Goal: Transaction & Acquisition: Purchase product/service

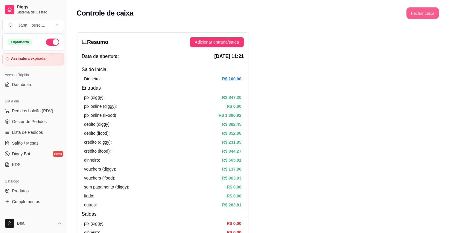
click at [415, 12] on button "Fechar caixa" at bounding box center [422, 13] width 33 height 12
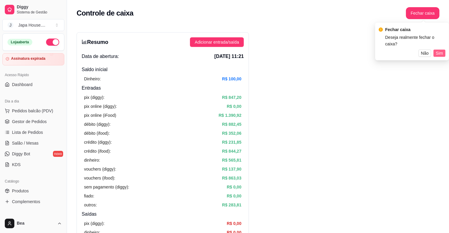
click at [442, 50] on span "Sim" at bounding box center [439, 53] width 7 height 7
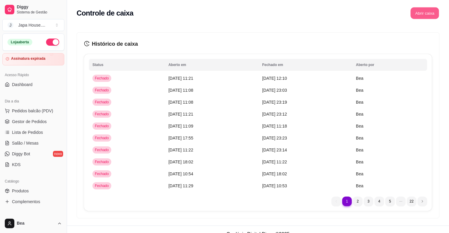
click at [422, 13] on button "Abrir caixa" at bounding box center [424, 13] width 28 height 12
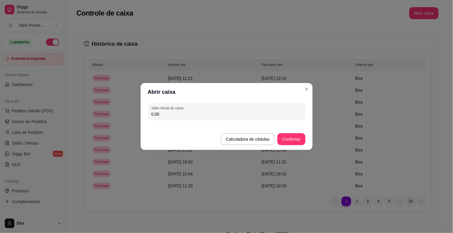
click at [274, 111] on input "0,00" at bounding box center [227, 114] width 151 height 6
type input "100,00"
click at [286, 142] on button "Confirmar" at bounding box center [291, 140] width 27 height 12
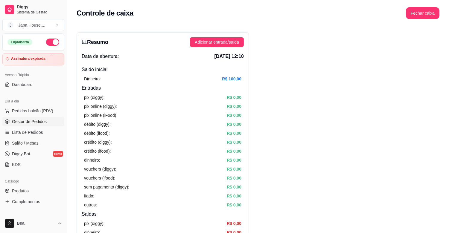
click at [37, 121] on span "Gestor de Pedidos" at bounding box center [29, 122] width 35 height 6
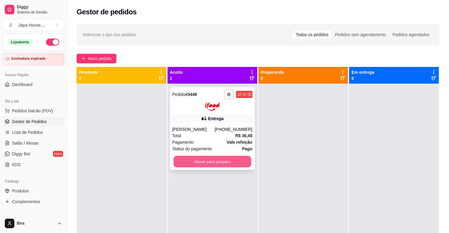
click at [203, 164] on button "Mover para preparo" at bounding box center [212, 162] width 78 height 12
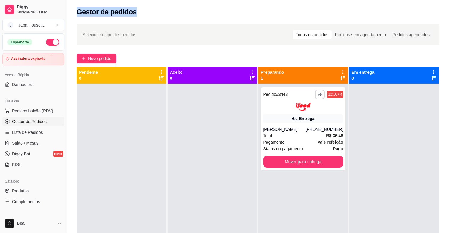
drag, startPoint x: 77, startPoint y: 12, endPoint x: 137, endPoint y: 11, distance: 59.5
click at [137, 11] on div "Gestor de pedidos" at bounding box center [258, 12] width 363 height 10
click at [103, 59] on span "Novo pedido" at bounding box center [100, 58] width 24 height 7
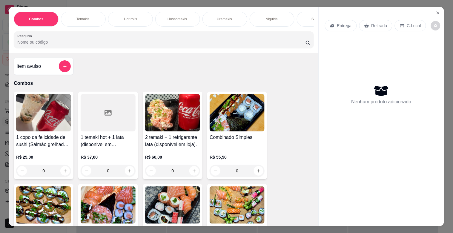
click at [130, 17] on p "Hot rolls" at bounding box center [130, 19] width 13 height 5
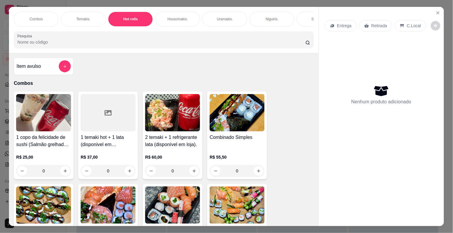
scroll to position [14, 0]
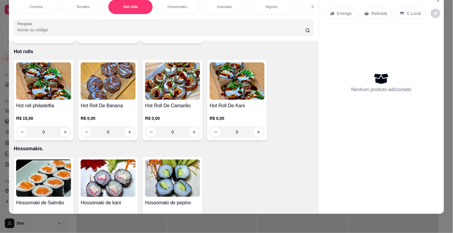
click at [44, 84] on img at bounding box center [43, 80] width 55 height 37
click at [67, 0] on div "Temakis." at bounding box center [83, 6] width 45 height 15
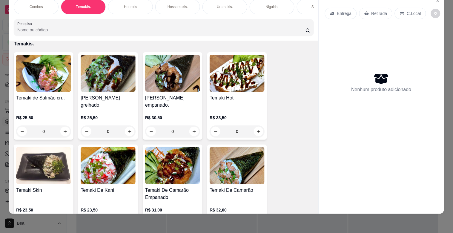
scroll to position [2, 0]
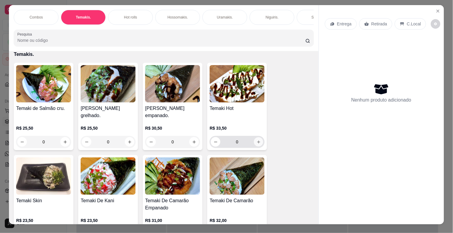
click at [257, 142] on icon "increase-product-quantity" at bounding box center [259, 142] width 4 height 4
type input "1"
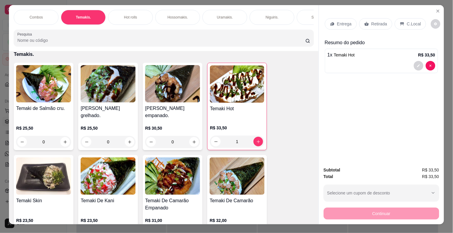
click at [127, 15] on p "Hot rolls" at bounding box center [130, 17] width 13 height 5
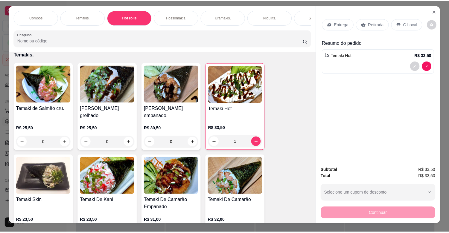
scroll to position [14, 0]
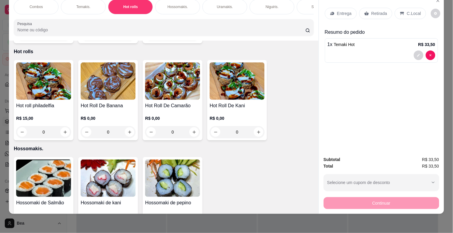
click at [56, 82] on img at bounding box center [43, 80] width 55 height 37
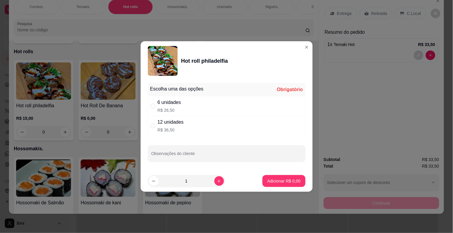
click at [181, 123] on div "12 unidades" at bounding box center [171, 122] width 26 height 7
radio input "true"
click at [273, 180] on p "Adicionar R$ 36,50" at bounding box center [283, 181] width 35 height 6
type input "1"
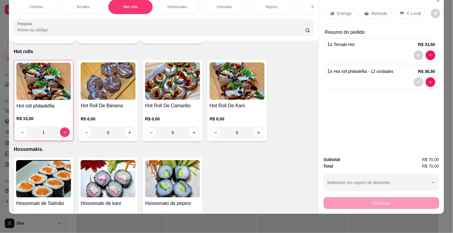
click at [341, 10] on p "Entrega" at bounding box center [344, 13] width 15 height 6
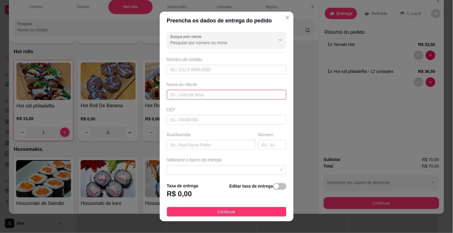
click at [222, 95] on input "text" at bounding box center [227, 95] width 120 height 10
type input "[PERSON_NAME]"
click at [207, 147] on input "text" at bounding box center [211, 145] width 89 height 10
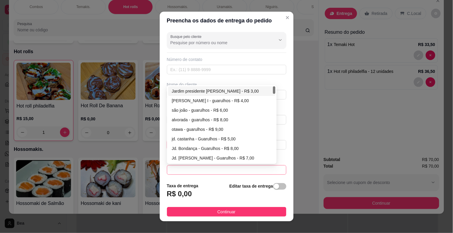
click at [233, 172] on span at bounding box center [227, 170] width 112 height 9
type input "[GEOGRAPHIC_DATA] 331"
click at [211, 88] on div "Jardim presidente [PERSON_NAME] - R$ 3,00" at bounding box center [222, 91] width 100 height 7
type input "Guarulhos"
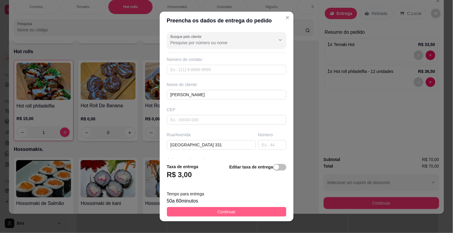
click at [208, 208] on button "Continuar" at bounding box center [227, 212] width 120 height 10
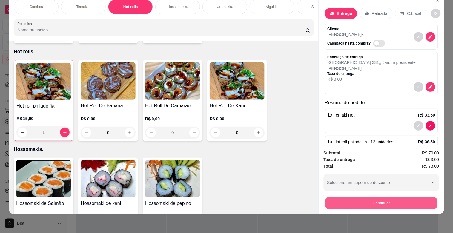
click at [343, 199] on button "Continuar" at bounding box center [382, 203] width 112 height 12
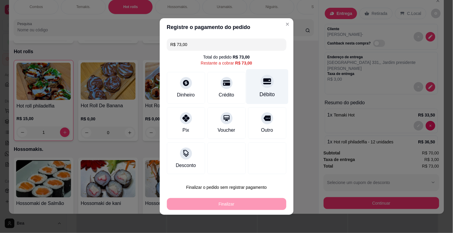
click at [249, 87] on div "Débito" at bounding box center [267, 86] width 42 height 35
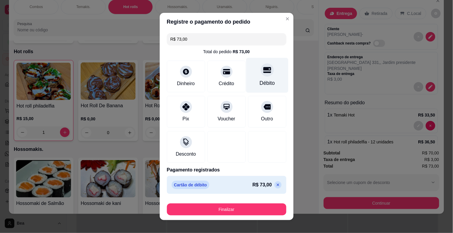
type input "R$ 0,00"
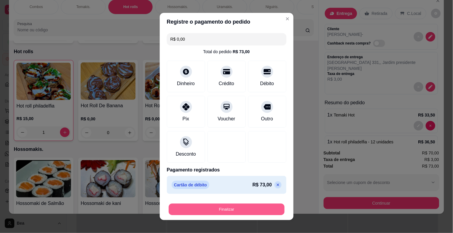
click at [224, 207] on button "Finalizar" at bounding box center [227, 210] width 116 height 12
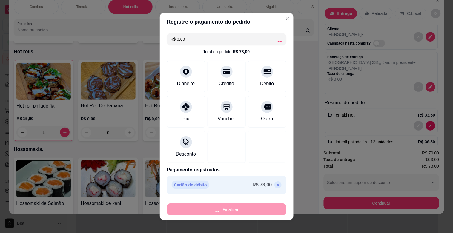
type input "0"
type input "-R$ 73,00"
